Goal: Task Accomplishment & Management: Manage account settings

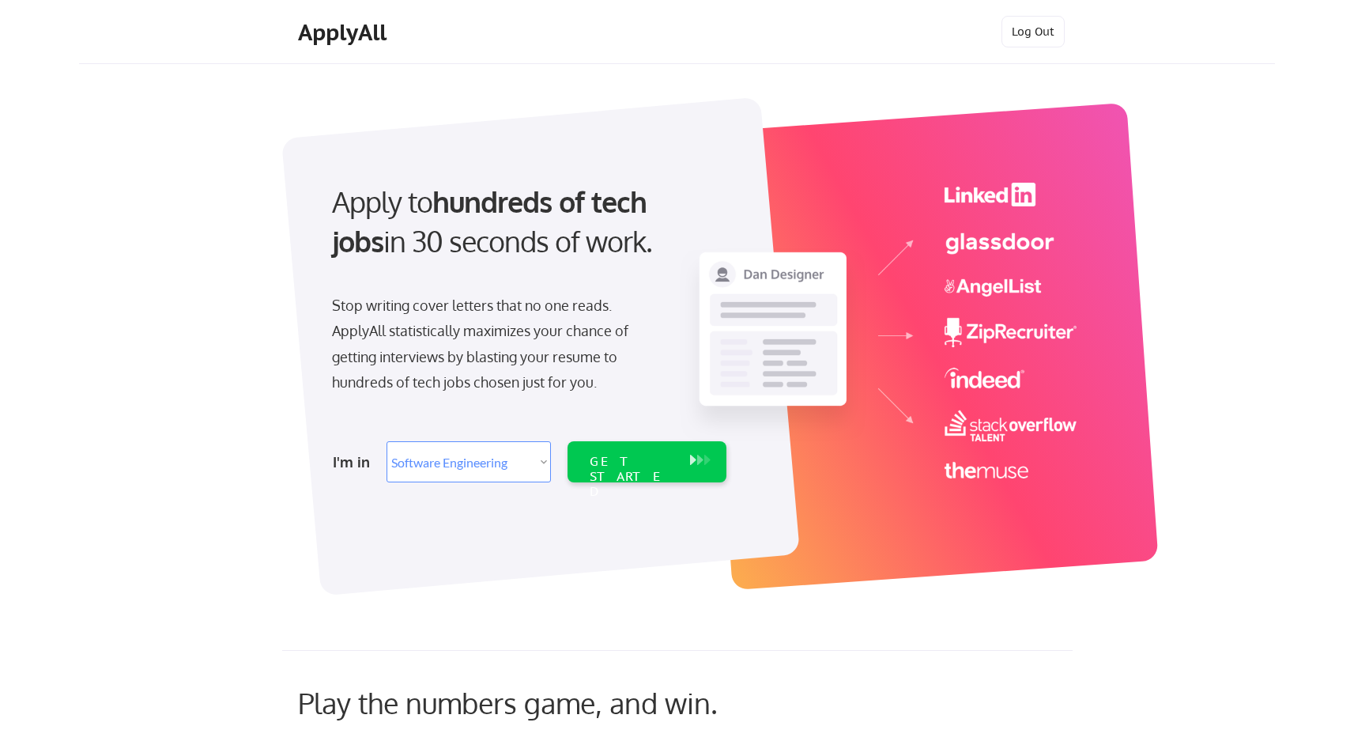
select select ""engineering""
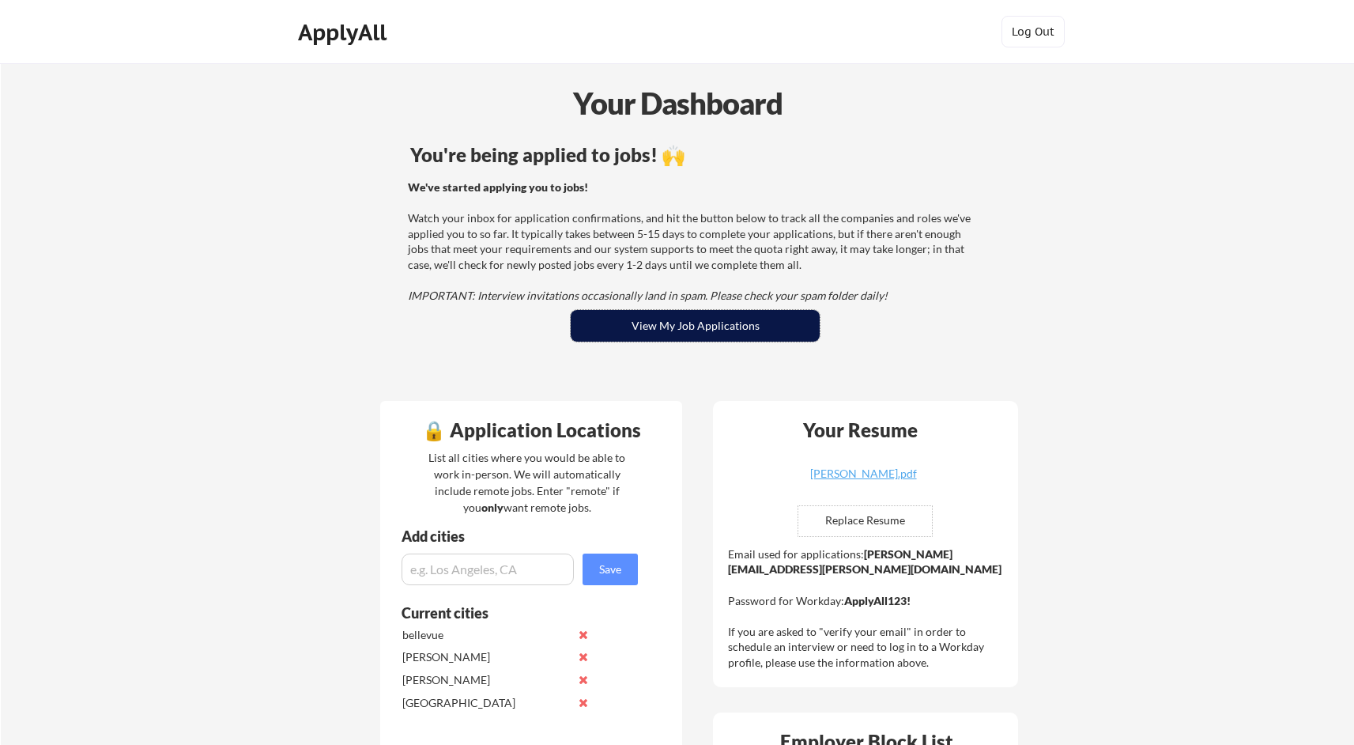
click at [731, 323] on button "View My Job Applications" at bounding box center [695, 326] width 249 height 32
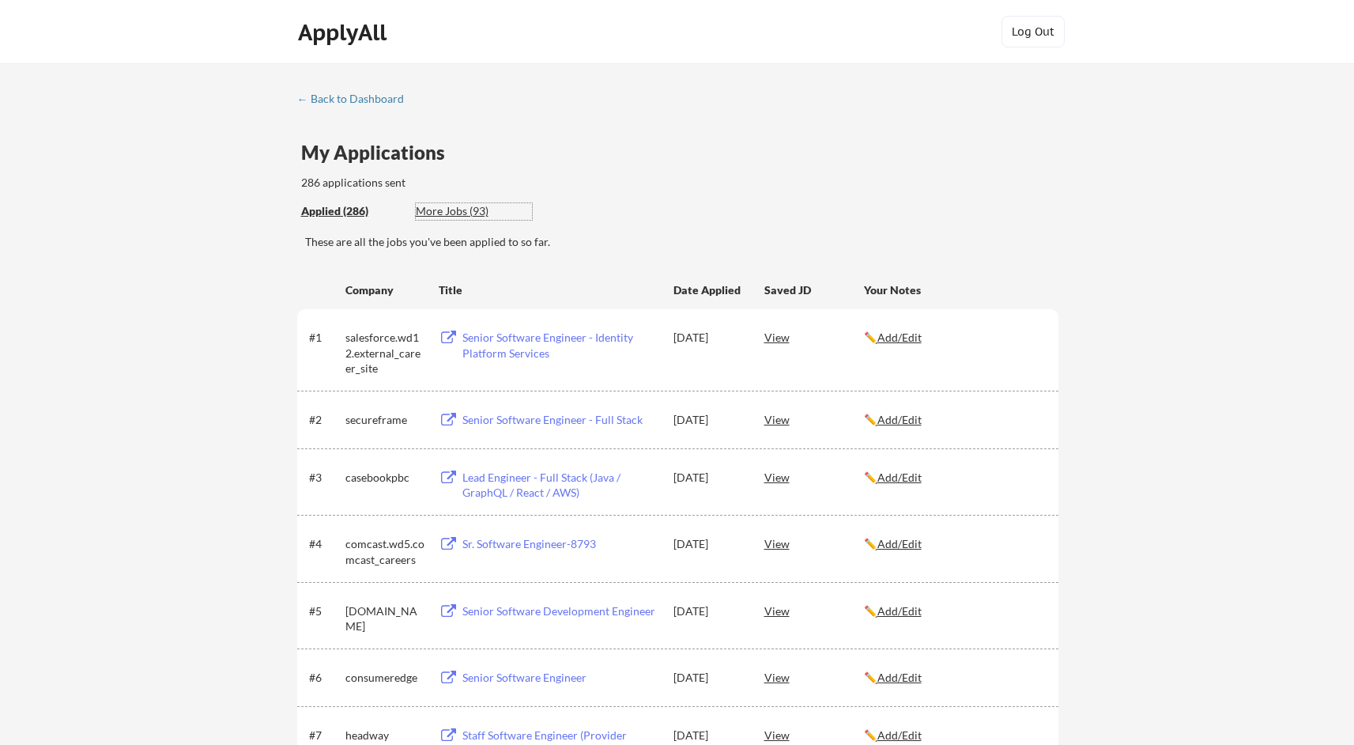
click at [467, 214] on div "More Jobs (93)" at bounding box center [474, 211] width 116 height 16
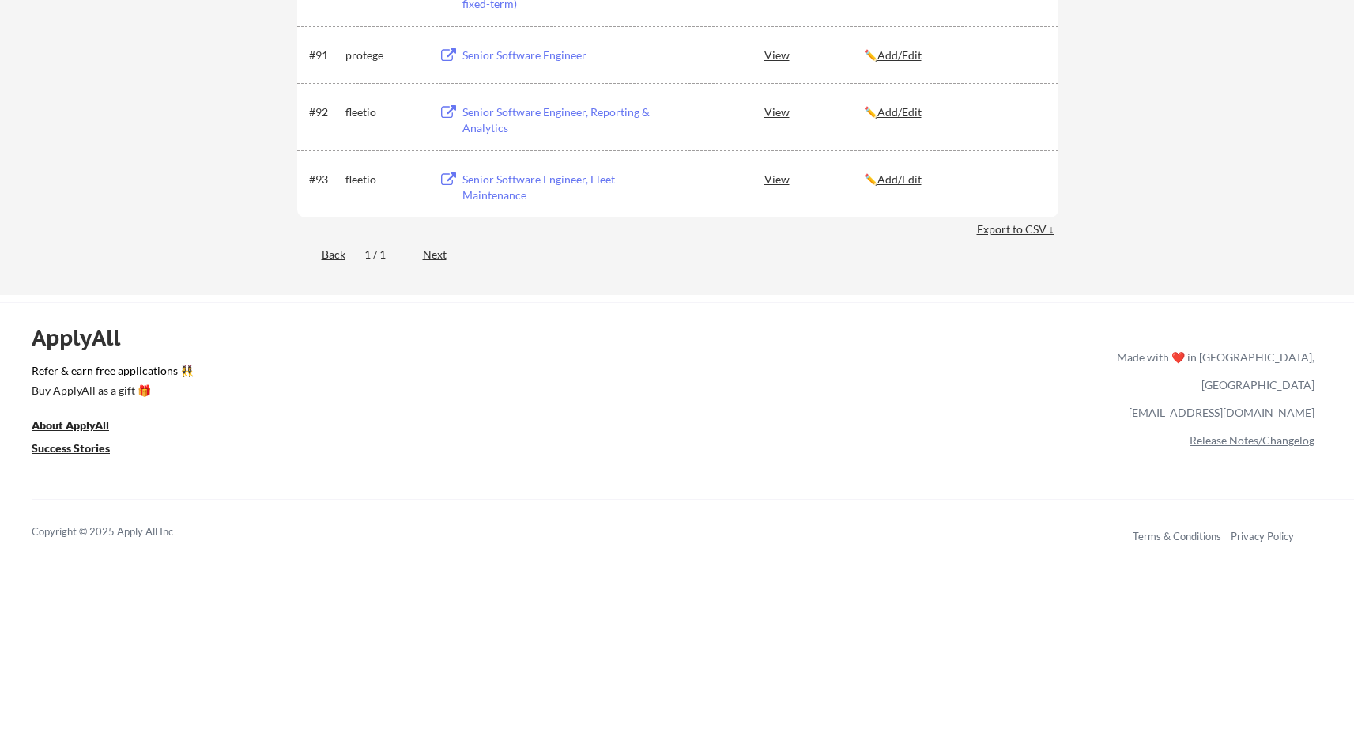
scroll to position [5897, 0]
